Goal: Task Accomplishment & Management: Manage account settings

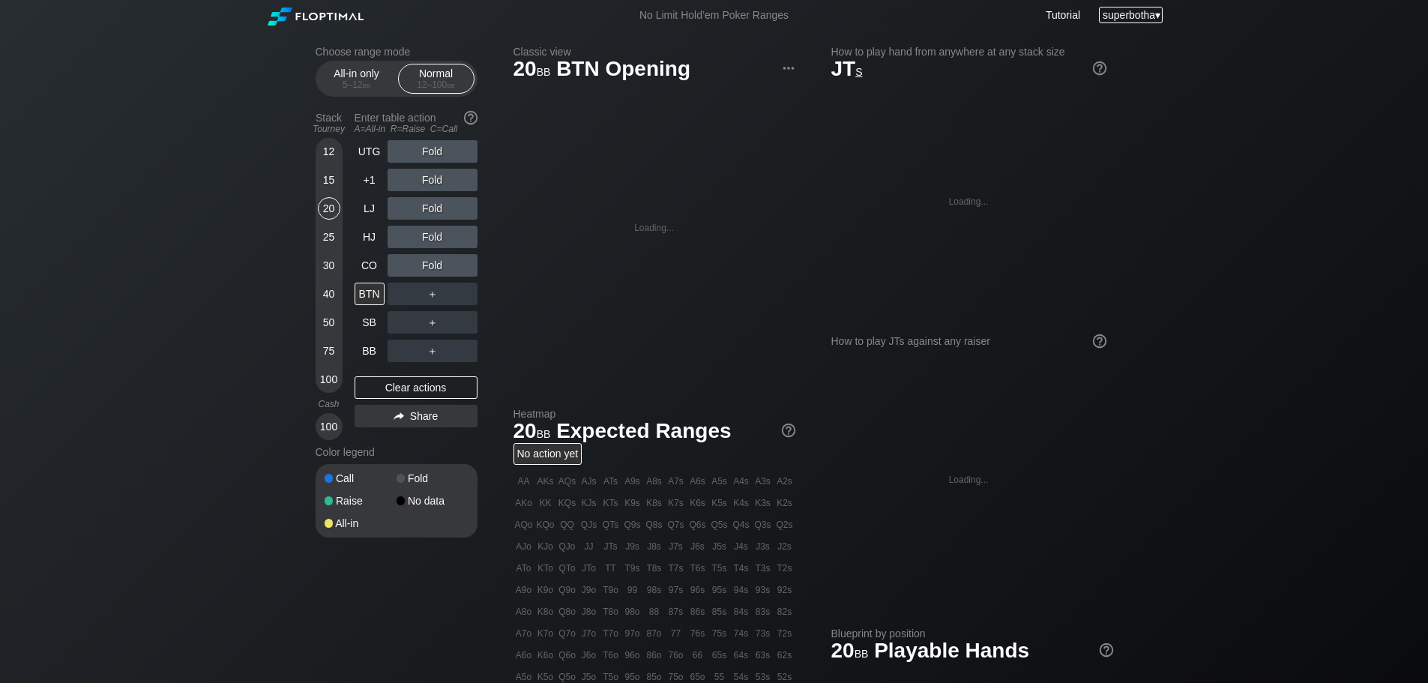
click at [1138, 16] on span "superbotha" at bounding box center [1128, 15] width 52 height 12
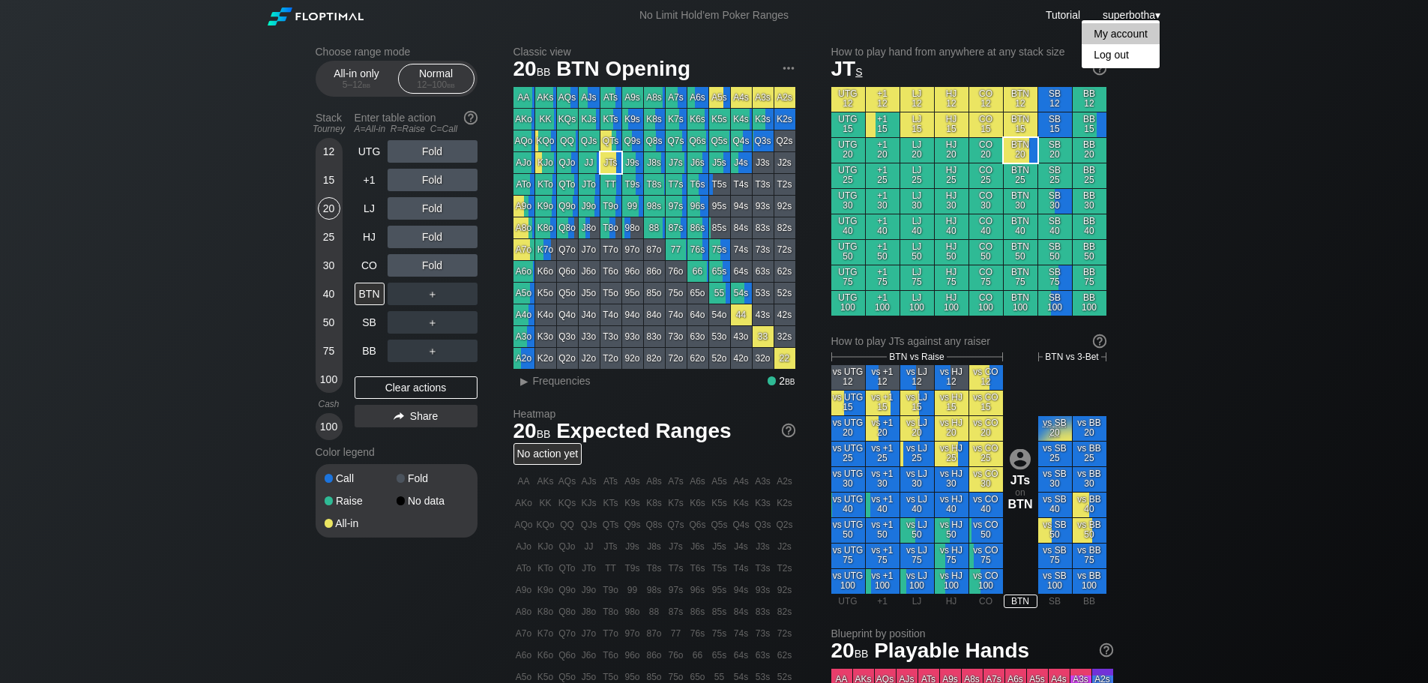
click at [1127, 32] on div "My account" at bounding box center [1120, 33] width 78 height 21
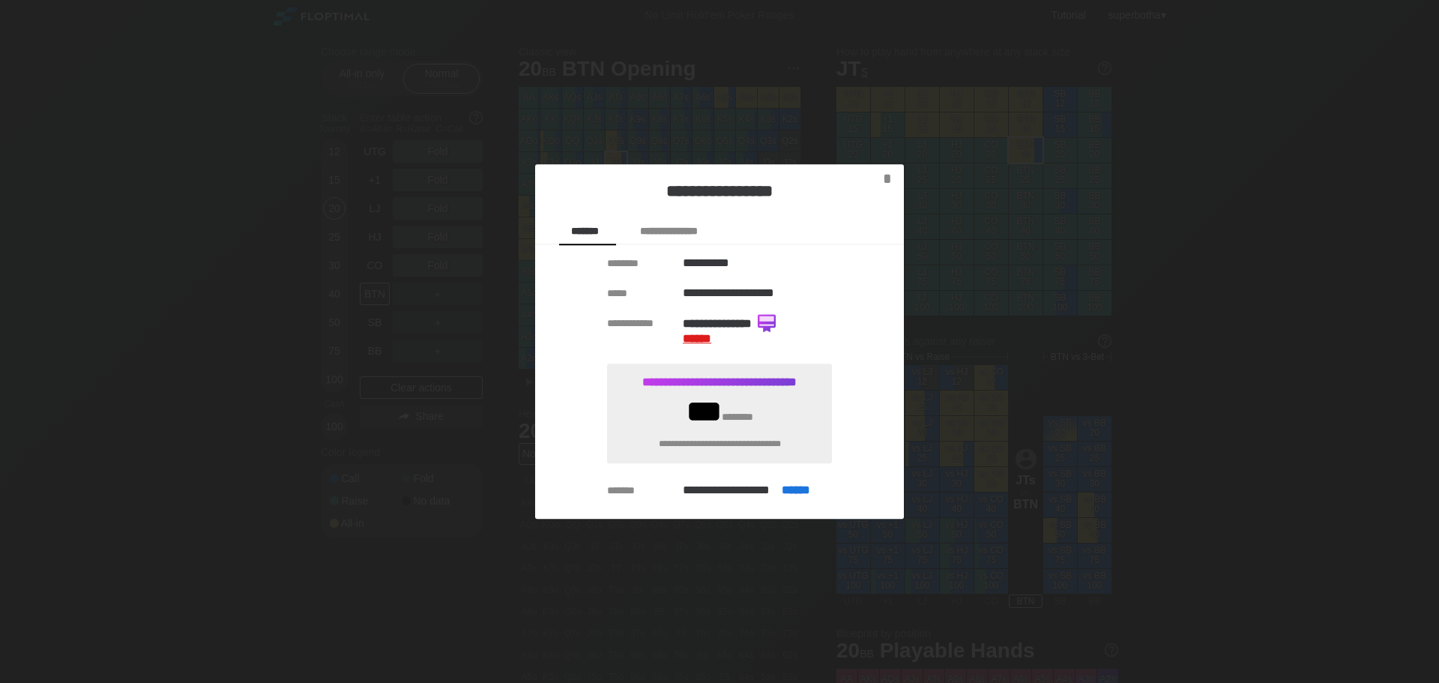
drag, startPoint x: 1127, startPoint y: 32, endPoint x: 695, endPoint y: 342, distance: 531.2
click at [695, 342] on span "******" at bounding box center [697, 338] width 28 height 11
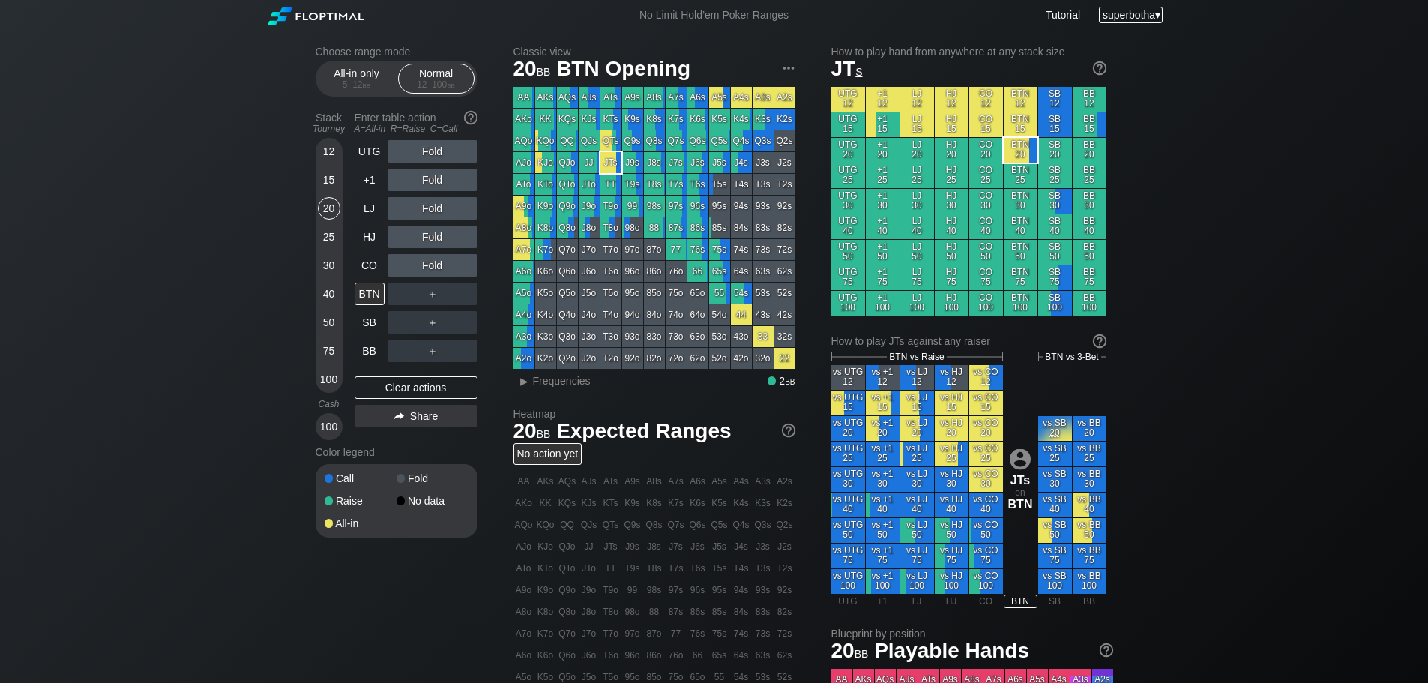
click at [1136, 19] on span "superbotha" at bounding box center [1128, 15] width 52 height 12
click at [1112, 37] on div "My account" at bounding box center [1120, 33] width 78 height 21
